Goal: Information Seeking & Learning: Learn about a topic

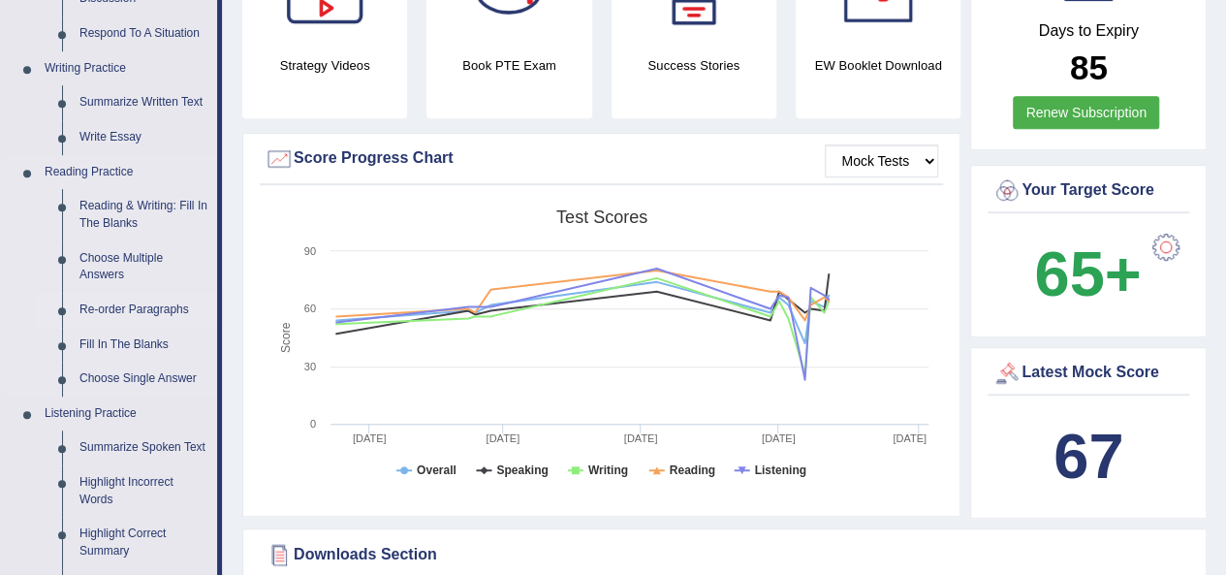
click at [118, 309] on link "Re-order Paragraphs" at bounding box center [144, 310] width 146 height 35
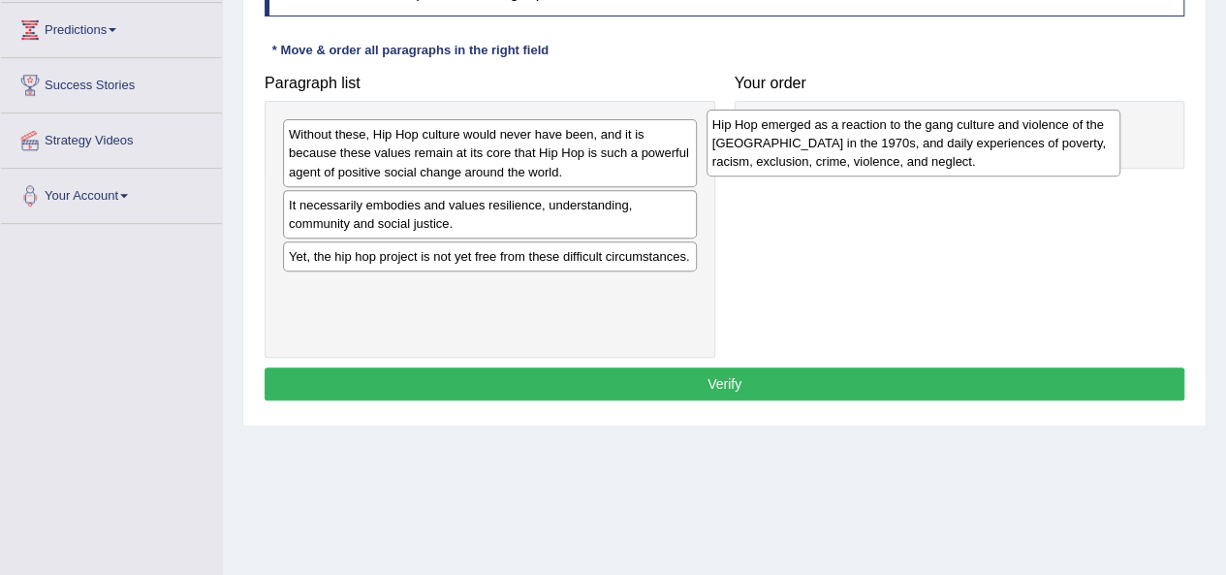
drag, startPoint x: 588, startPoint y: 132, endPoint x: 1012, endPoint y: 122, distance: 423.5
click at [1012, 122] on div "Hip Hop emerged as a reaction to the gang culture and violence of the South Bro…" at bounding box center [913, 142] width 414 height 67
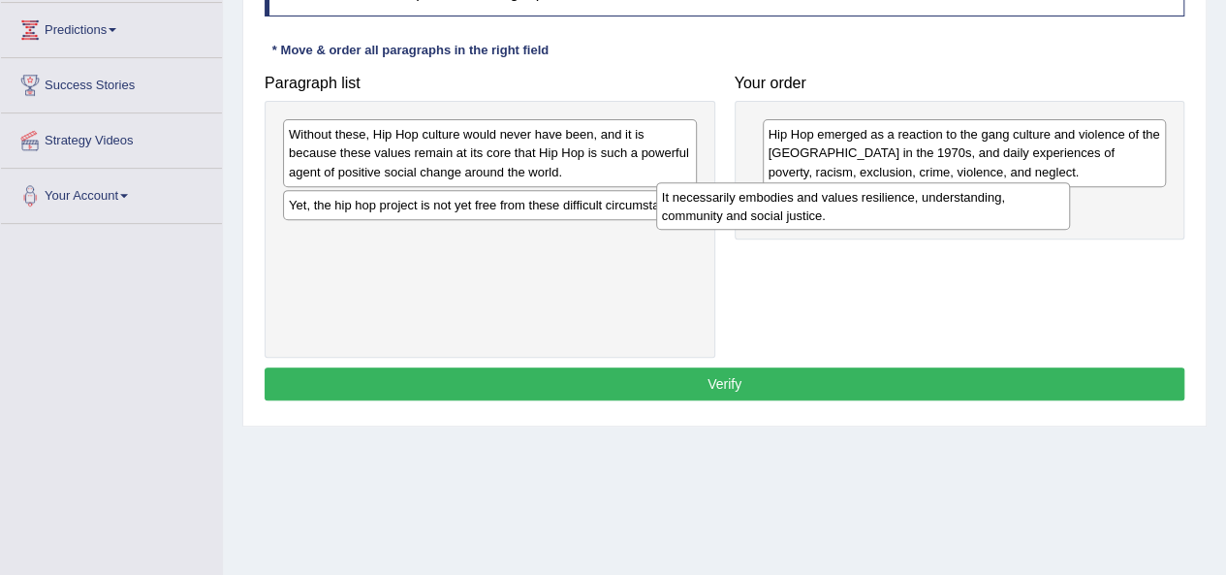
drag, startPoint x: 514, startPoint y: 220, endPoint x: 889, endPoint y: 211, distance: 375.1
click at [889, 211] on div "It necessarily embodies and values resilience, understanding, community and soc…" at bounding box center [863, 206] width 414 height 48
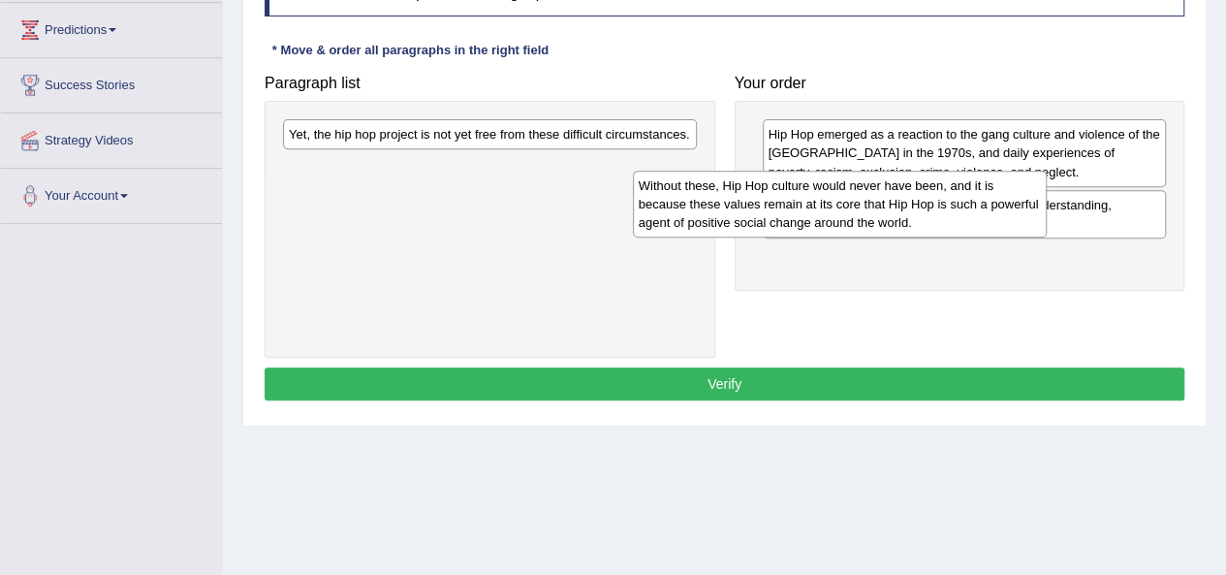
drag, startPoint x: 559, startPoint y: 164, endPoint x: 990, endPoint y: 218, distance: 434.6
click at [990, 216] on div "Without these, Hip Hop culture would never have been, and it is because these v…" at bounding box center [840, 204] width 414 height 67
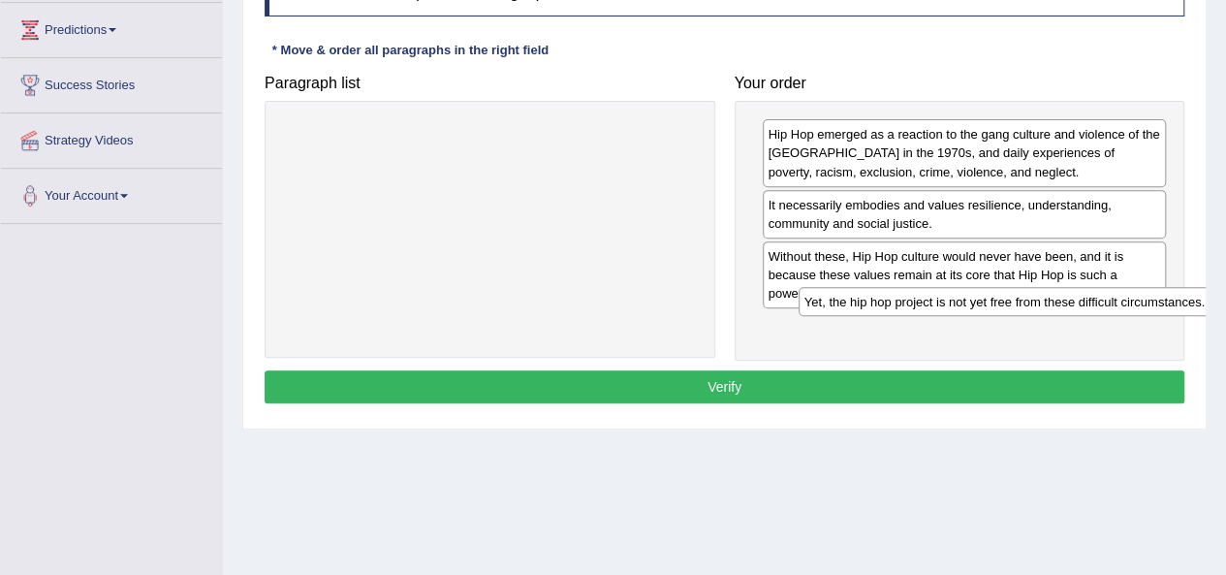
drag, startPoint x: 550, startPoint y: 139, endPoint x: 1056, endPoint y: 301, distance: 531.3
click at [1056, 301] on div "Yet, the hip hop project is not yet free from these difficult circumstances." at bounding box center [1005, 301] width 414 height 29
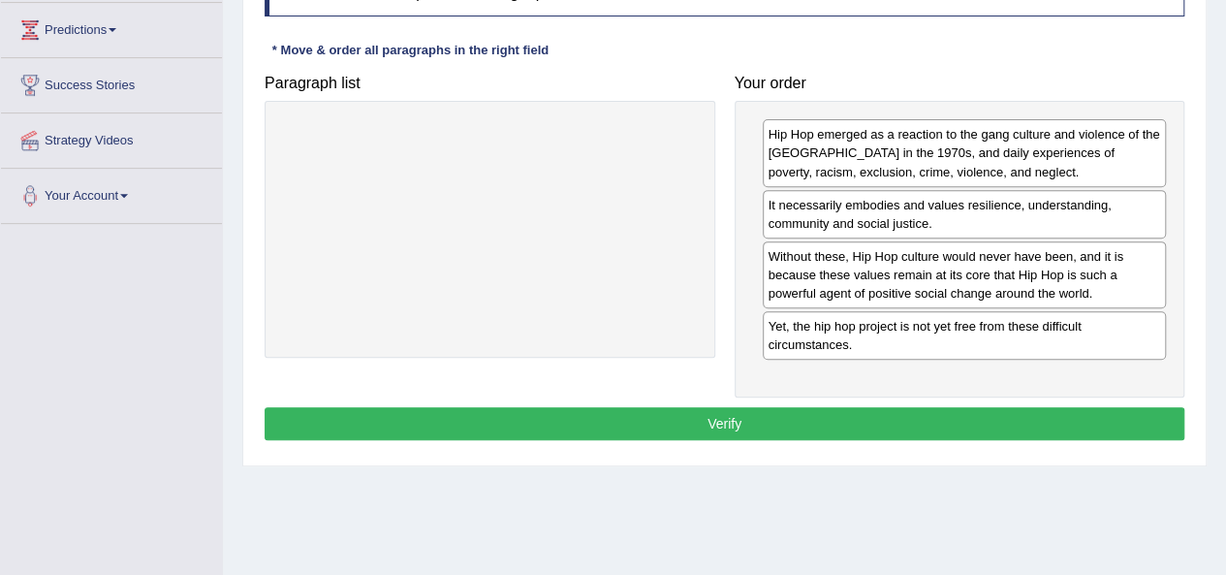
click at [854, 420] on button "Verify" at bounding box center [725, 423] width 920 height 33
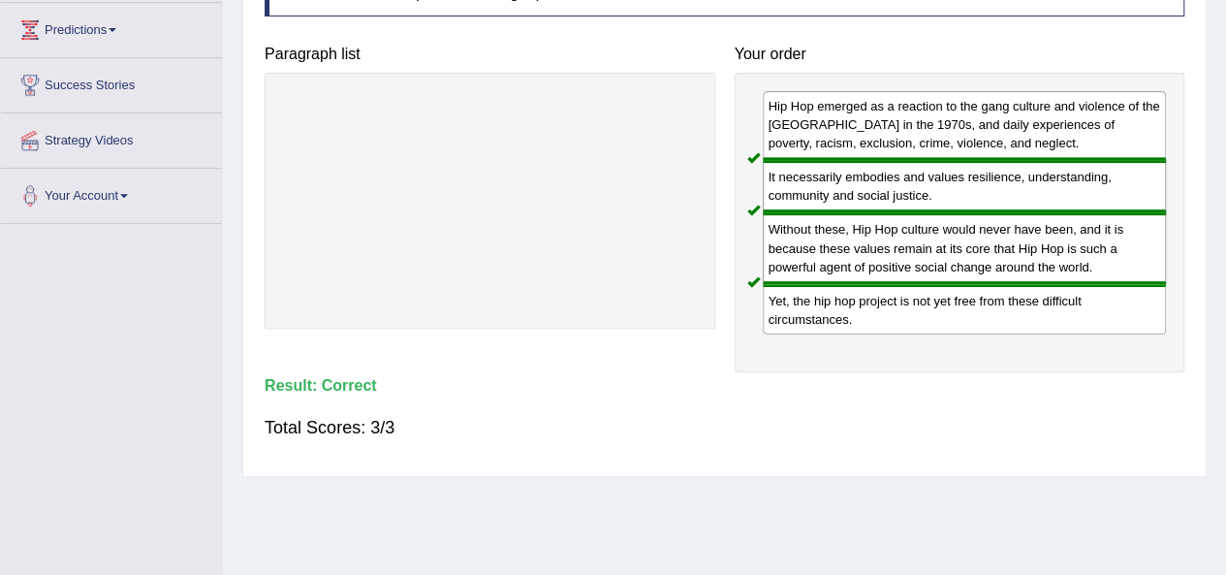
drag, startPoint x: 1225, startPoint y: 366, endPoint x: 1226, endPoint y: 140, distance: 225.8
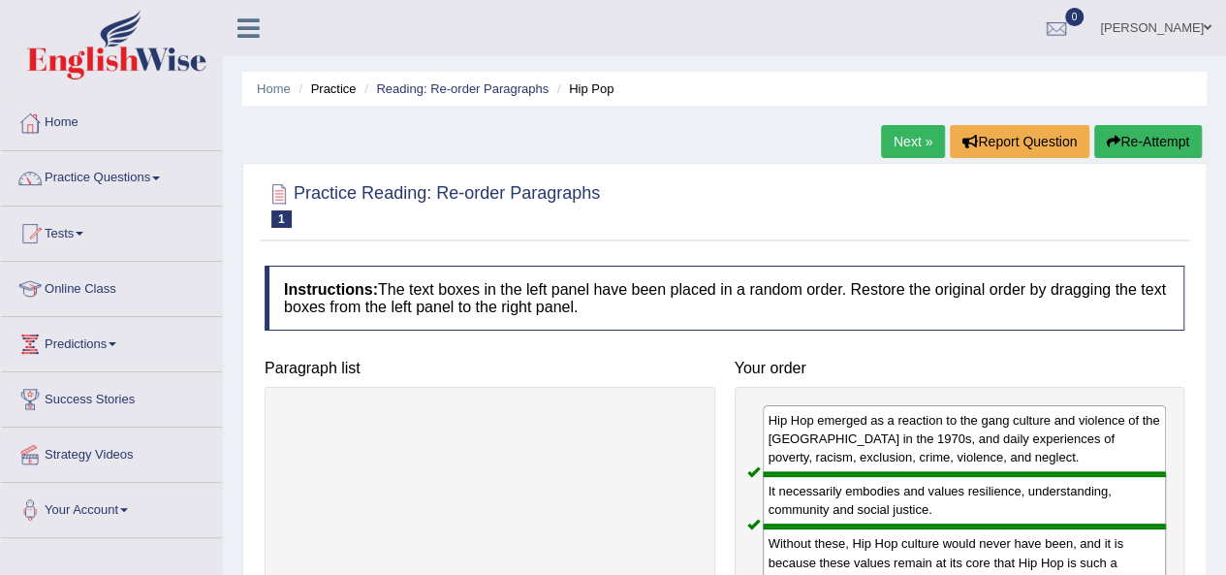
click at [906, 138] on link "Next »" at bounding box center [913, 141] width 64 height 33
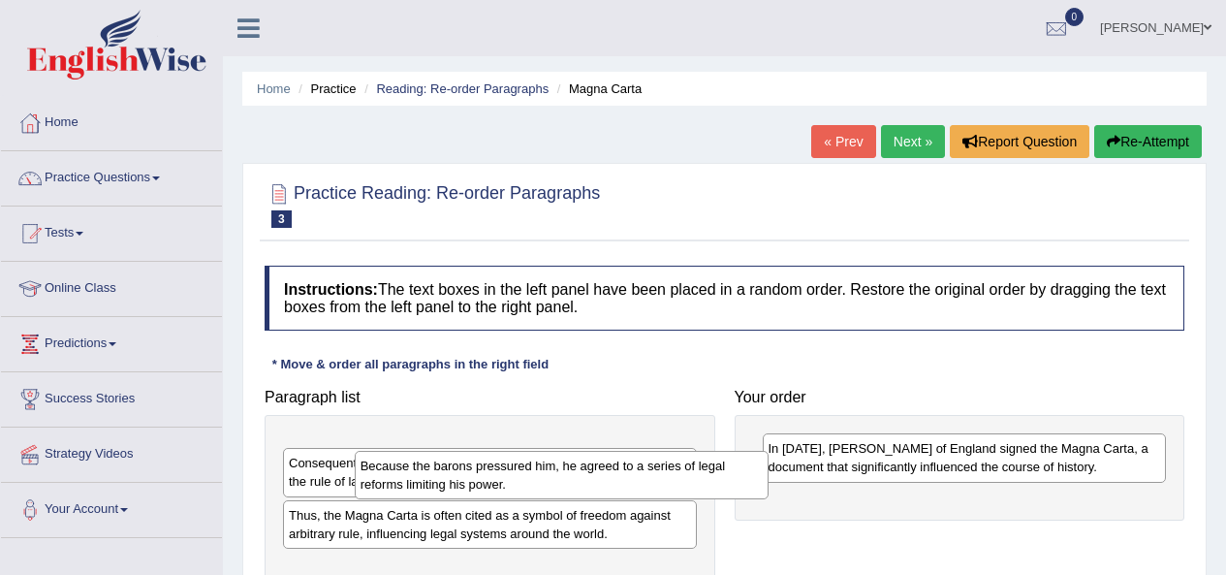
scroll to position [355, 0]
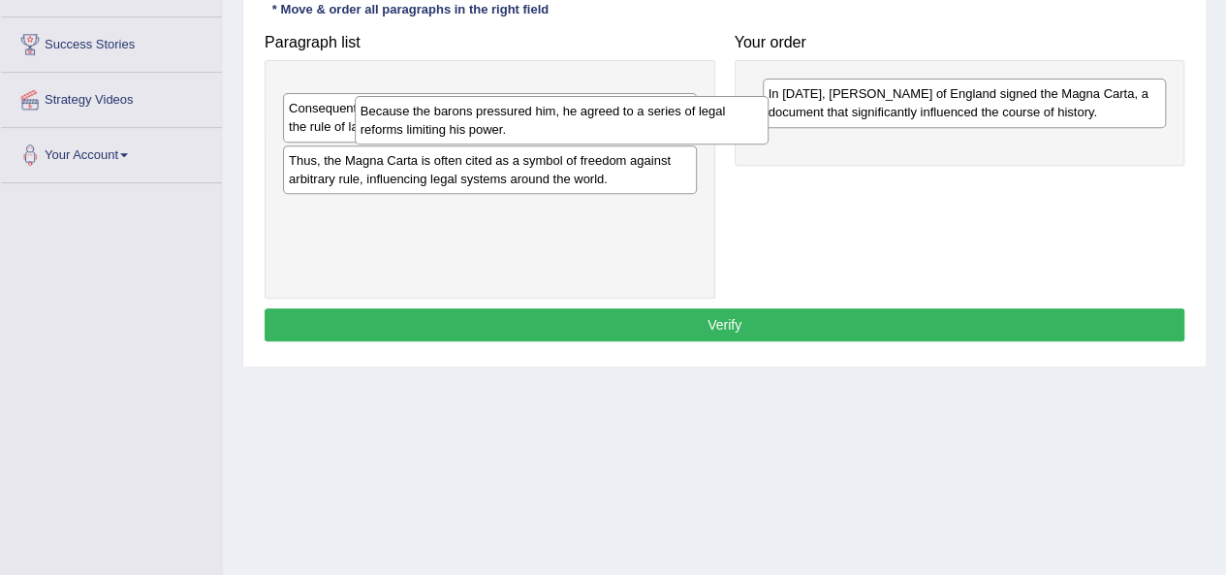
click at [768, 135] on div "Because the barons pressured him, he agreed to a series of legal reforms limiti…" at bounding box center [562, 120] width 414 height 48
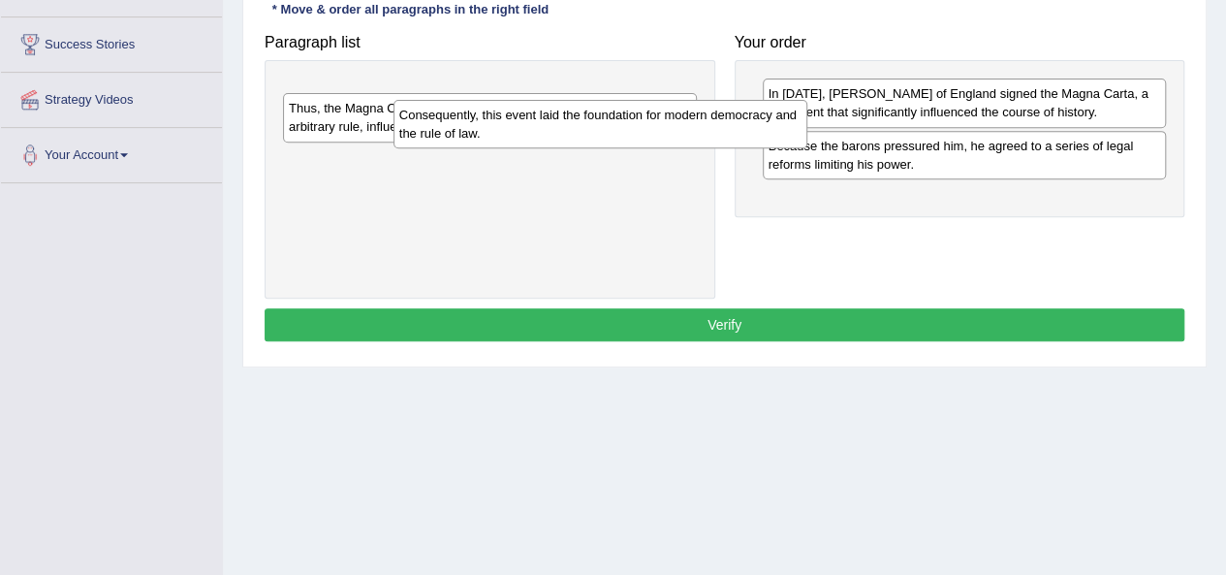
drag, startPoint x: 546, startPoint y: 100, endPoint x: 1015, endPoint y: 195, distance: 478.5
click at [807, 148] on div "Consequently, this event laid the foundation for modern democracy and the rule …" at bounding box center [600, 124] width 414 height 48
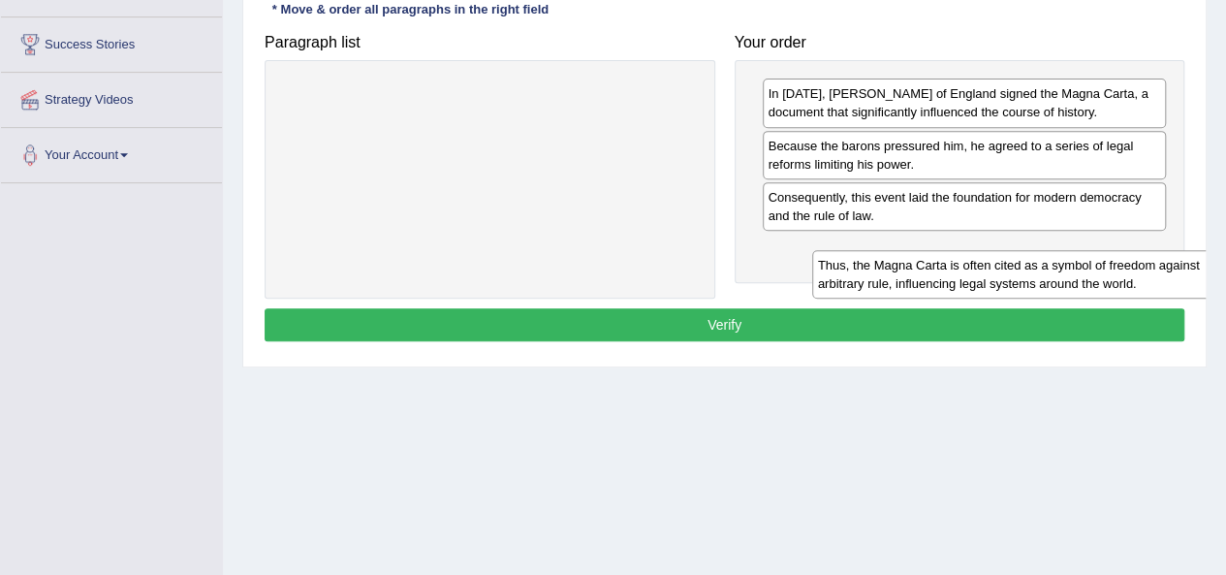
drag, startPoint x: 971, startPoint y: 248, endPoint x: 1034, endPoint y: 275, distance: 68.6
click at [1032, 275] on div "Thus, the Magna Carta is often cited as a symbol of freedom against arbitrary r…" at bounding box center [1019, 274] width 414 height 48
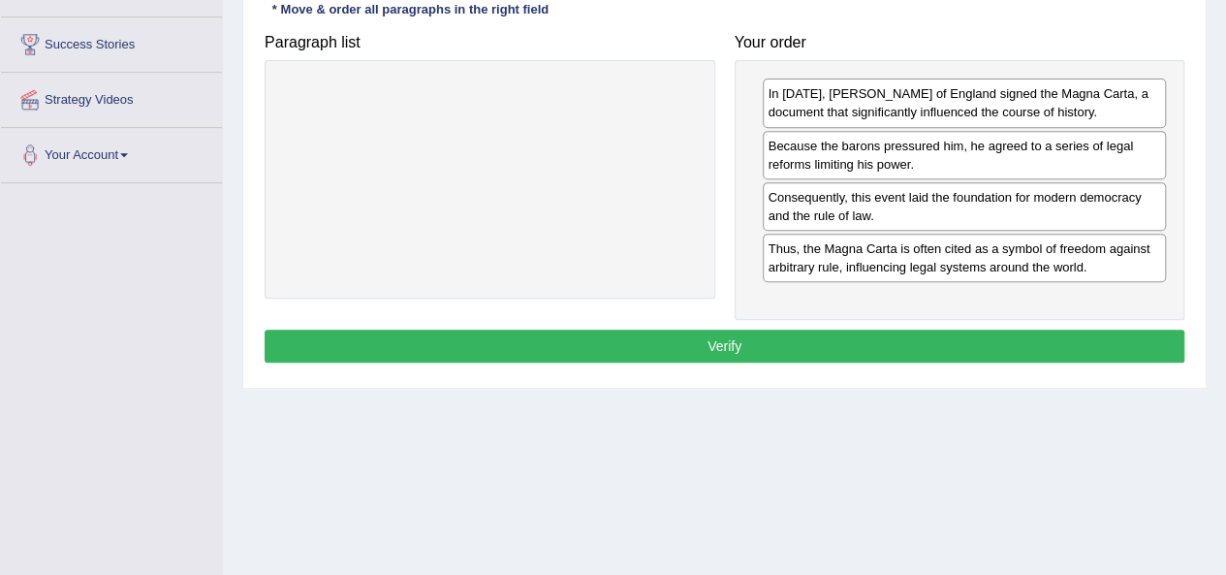
click at [837, 339] on button "Verify" at bounding box center [725, 345] width 920 height 33
